Goal: Transaction & Acquisition: Purchase product/service

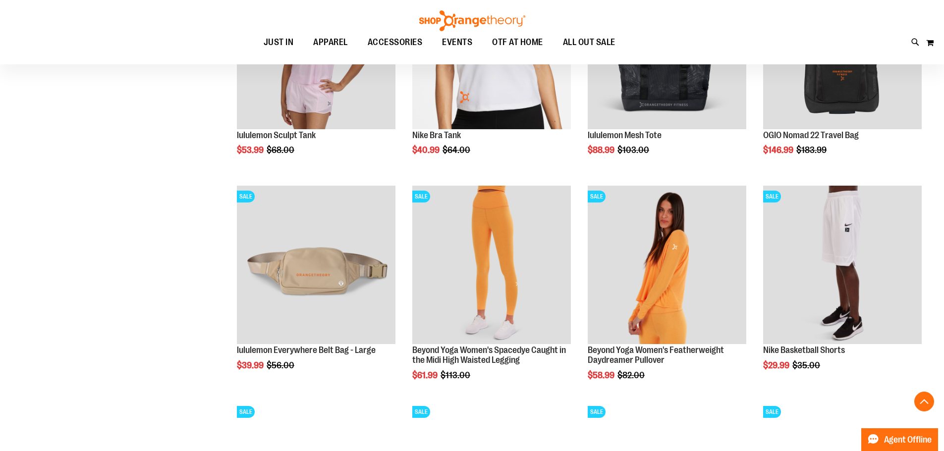
scroll to position [759, 0]
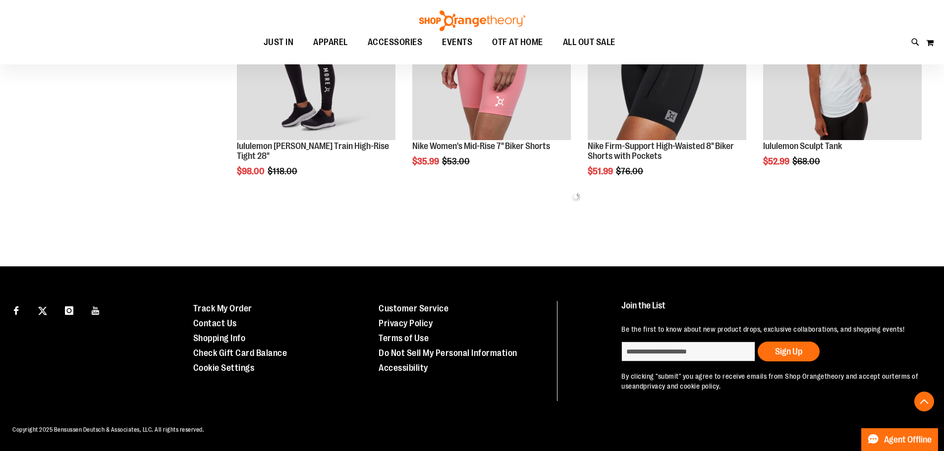
scroll to position [1304, 0]
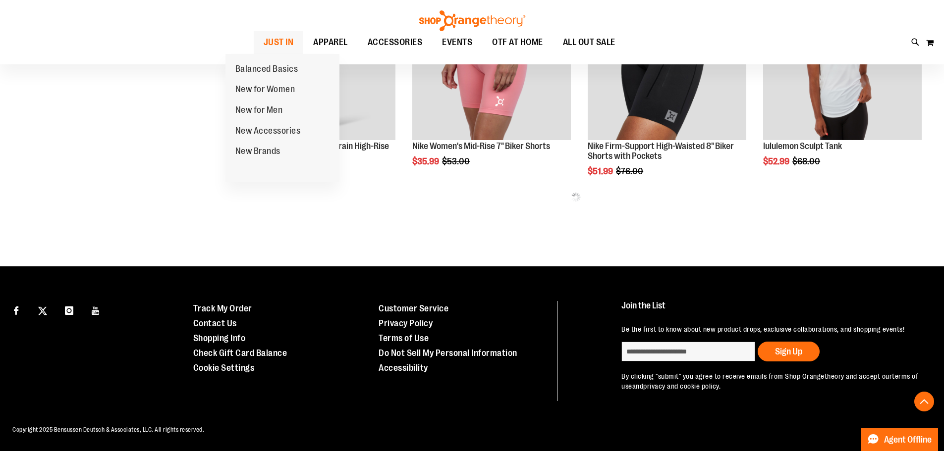
click at [264, 46] on span "JUST IN" at bounding box center [279, 42] width 30 height 22
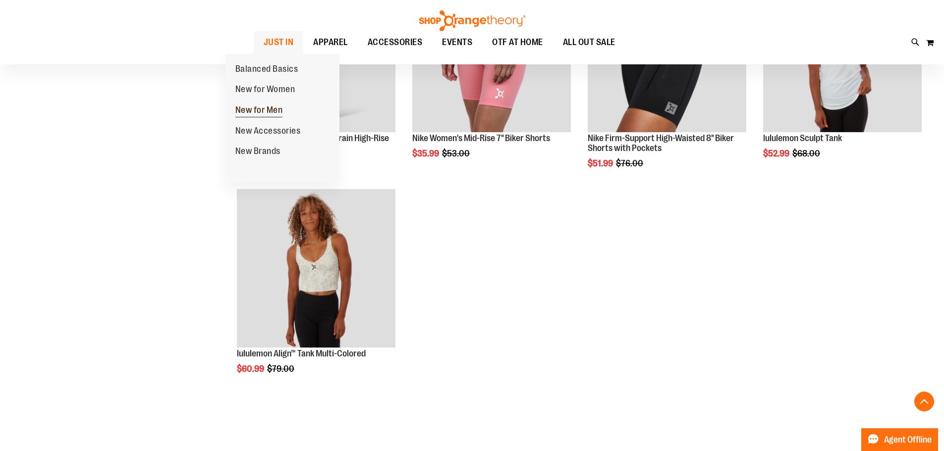
click at [251, 114] on span "New for Men" at bounding box center [259, 111] width 48 height 12
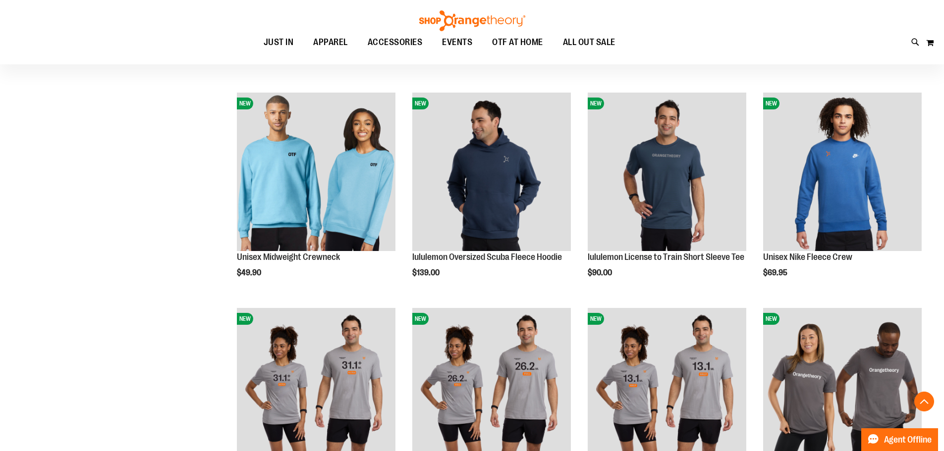
scroll to position [759, 0]
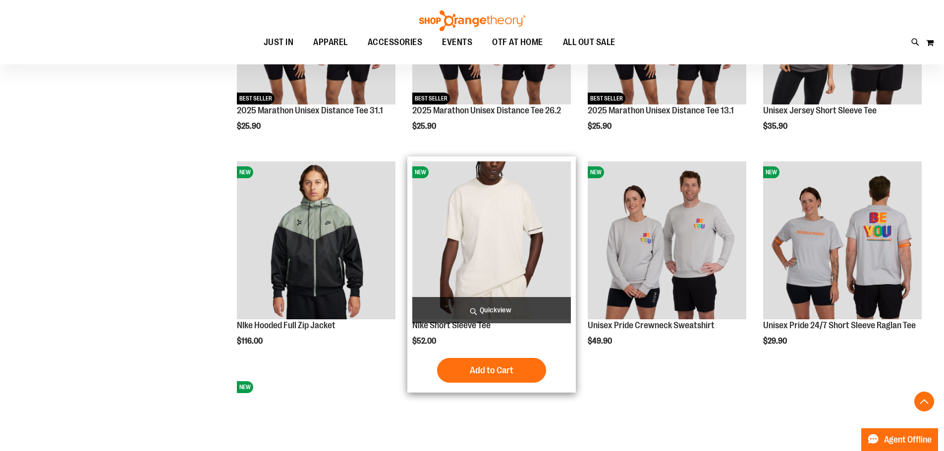
scroll to position [1106, 0]
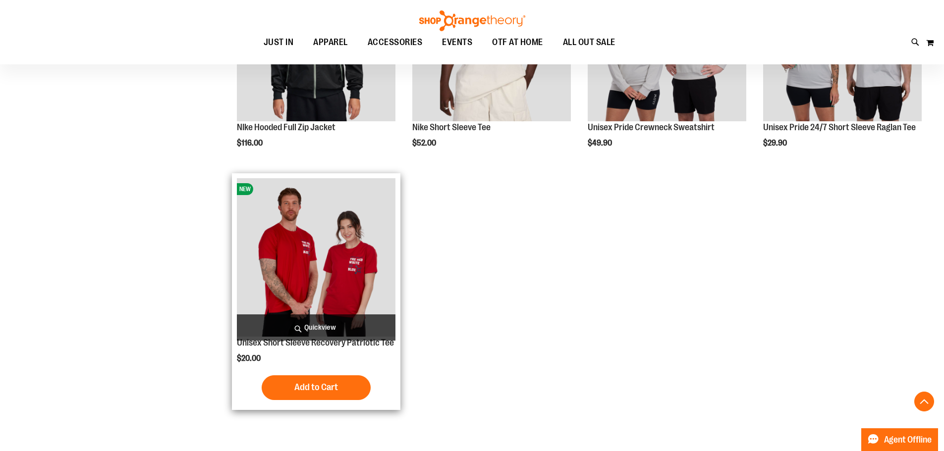
scroll to position [1314, 0]
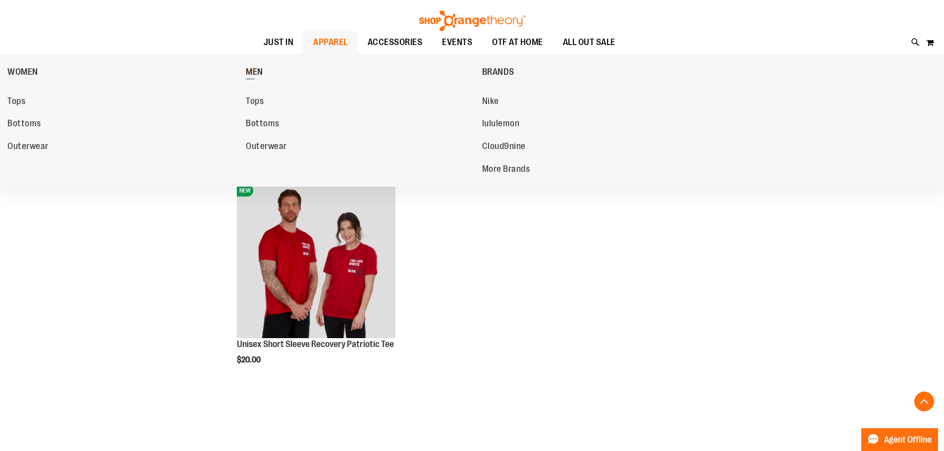
click at [259, 70] on span "MEN" at bounding box center [254, 73] width 17 height 12
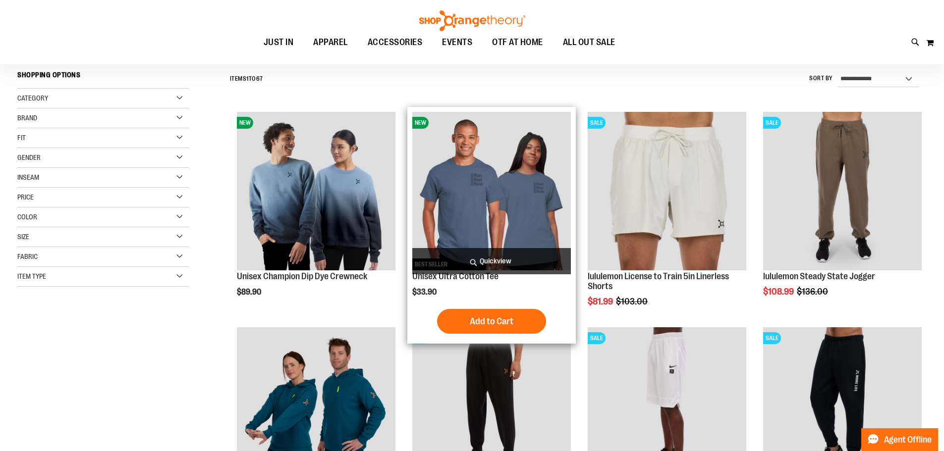
scroll to position [99, 0]
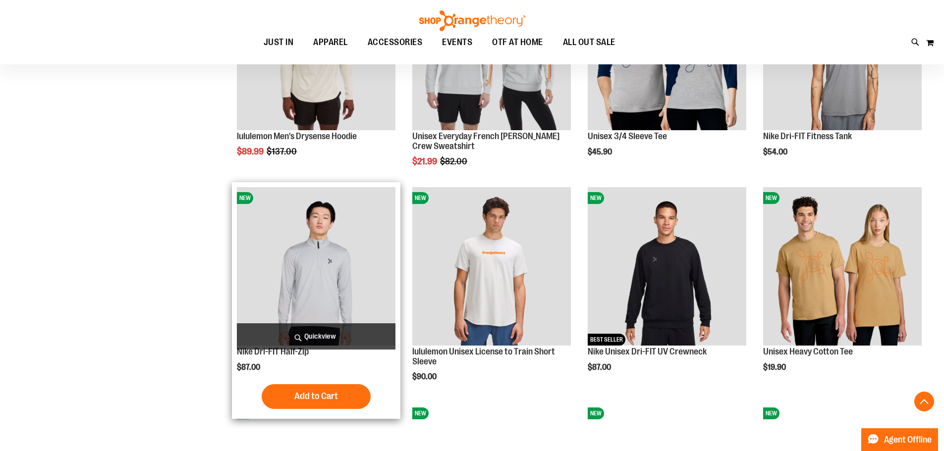
scroll to position [891, 0]
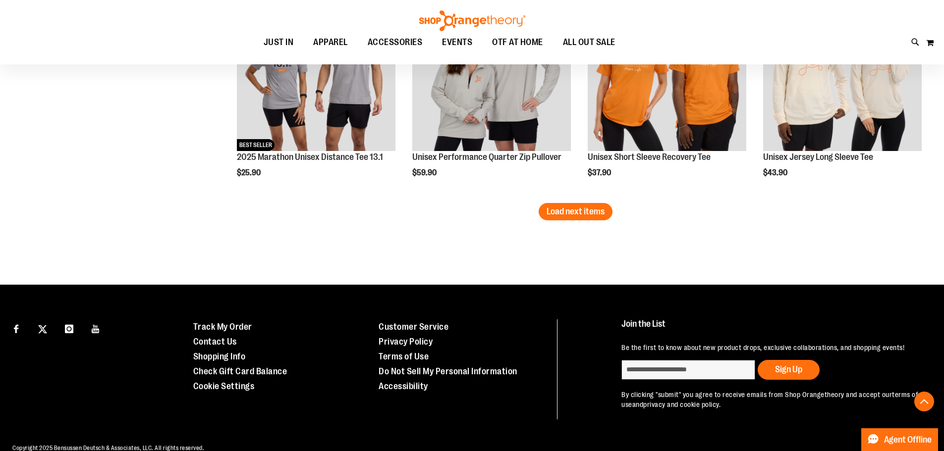
scroll to position [1882, 0]
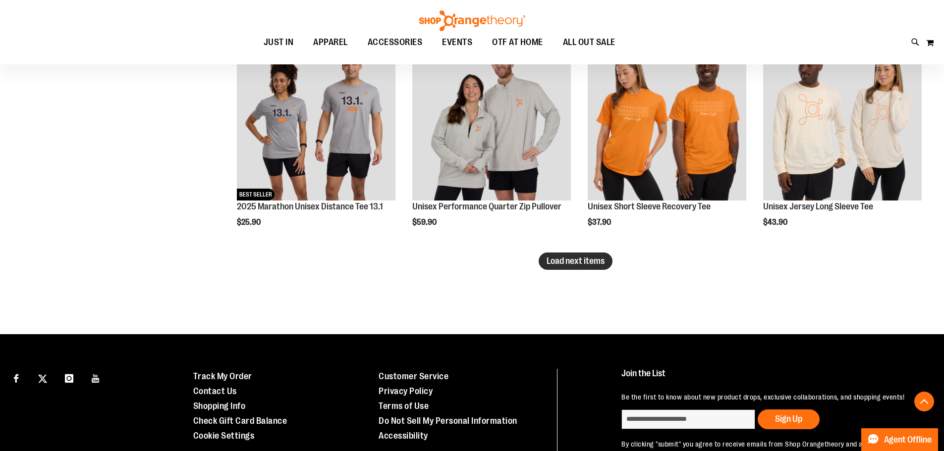
click at [593, 262] on span "Load next items" at bounding box center [575, 261] width 58 height 10
